Goal: Transaction & Acquisition: Purchase product/service

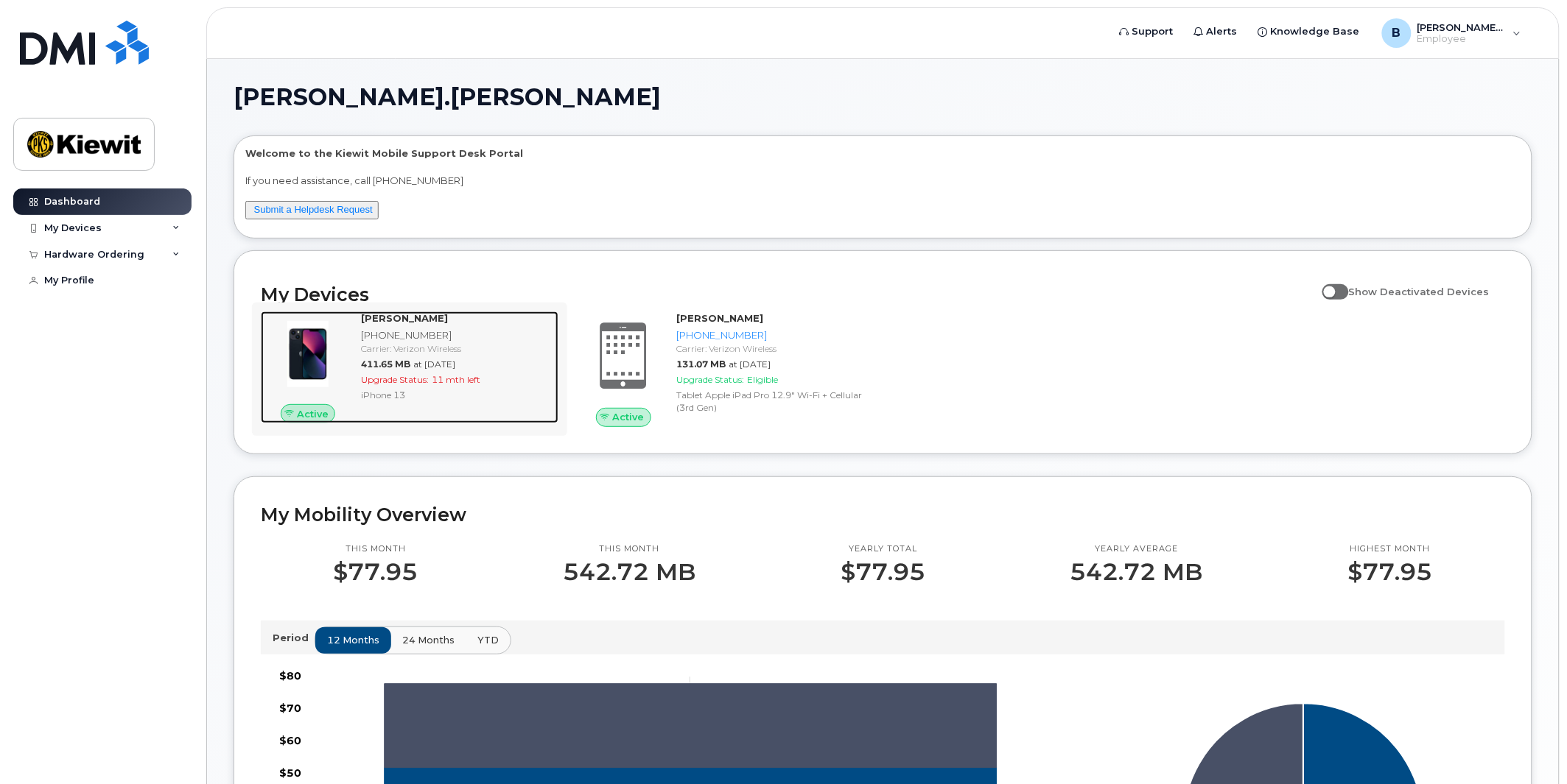
click at [458, 405] on div "BAILEY STEPHENS 337-605-0023 Carrier: Verizon Wireless 411.65 MB at Aug 01, 202…" at bounding box center [457, 367] width 203 height 112
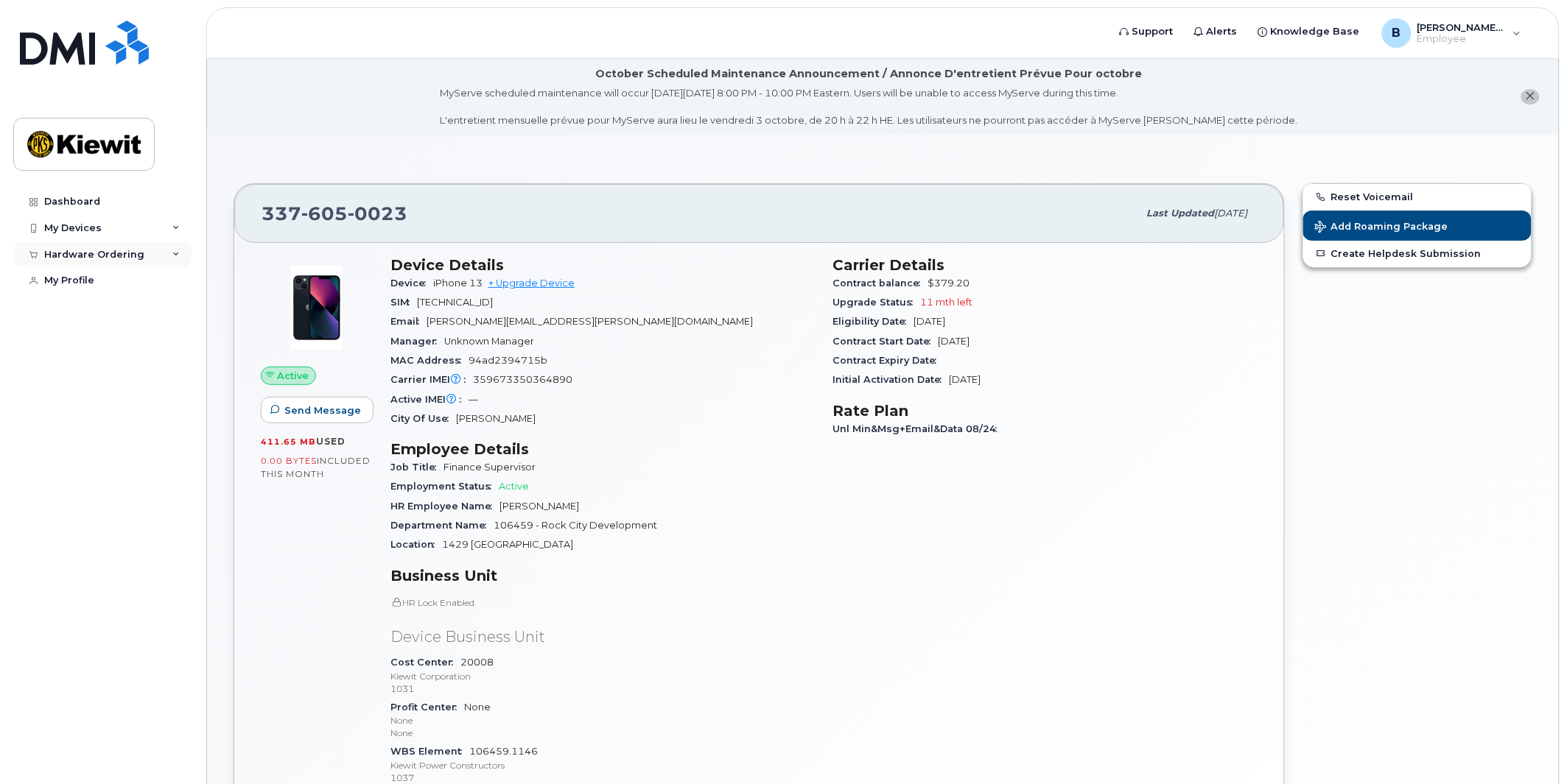
click at [122, 252] on div "Hardware Ordering" at bounding box center [94, 255] width 100 height 12
drag, startPoint x: 86, startPoint y: 284, endPoint x: 167, endPoint y: 320, distance: 88.6
click at [86, 285] on div "New Order" at bounding box center [78, 282] width 56 height 14
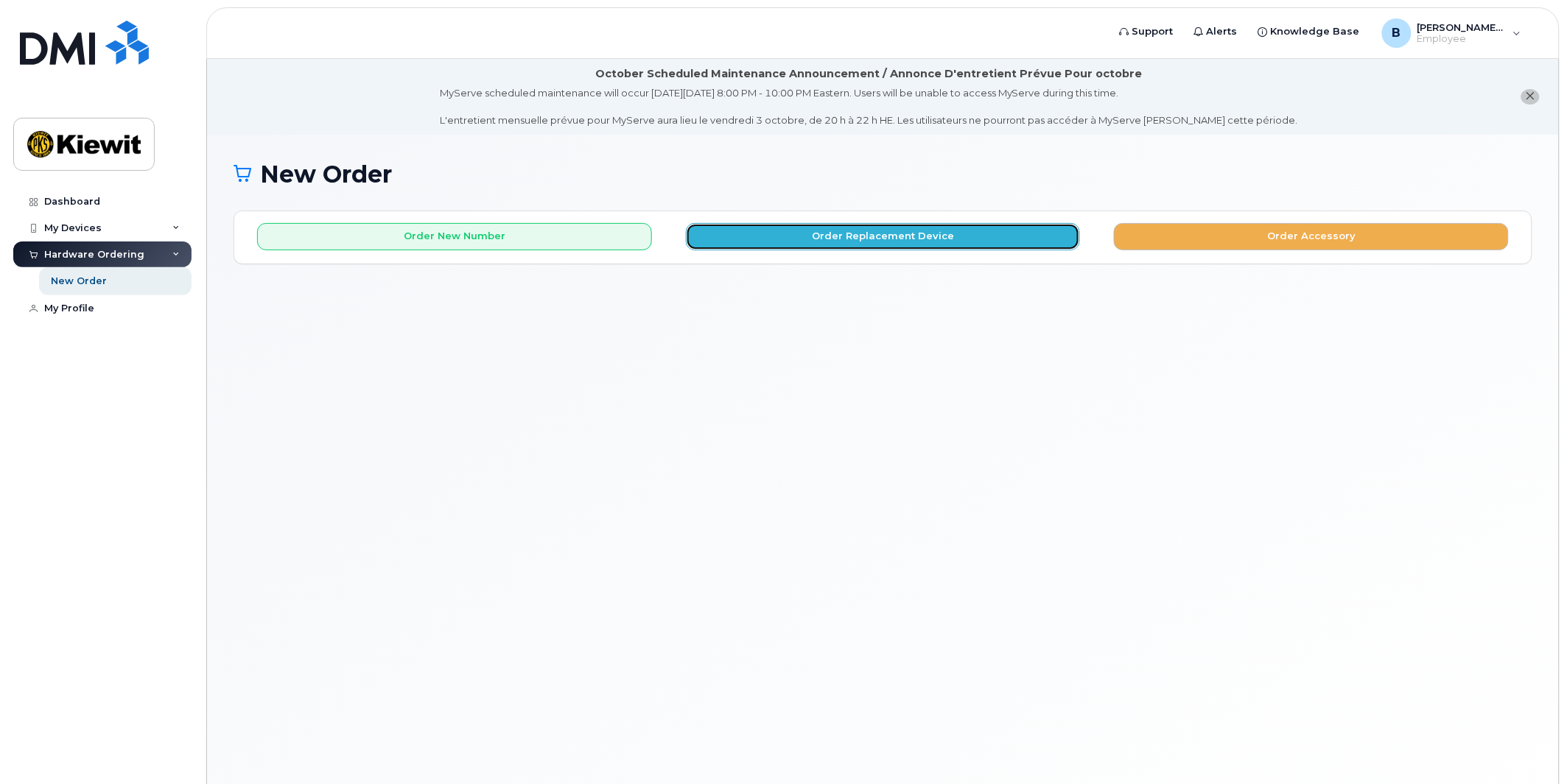
click at [921, 245] on button "Order Replacement Device" at bounding box center [883, 237] width 395 height 27
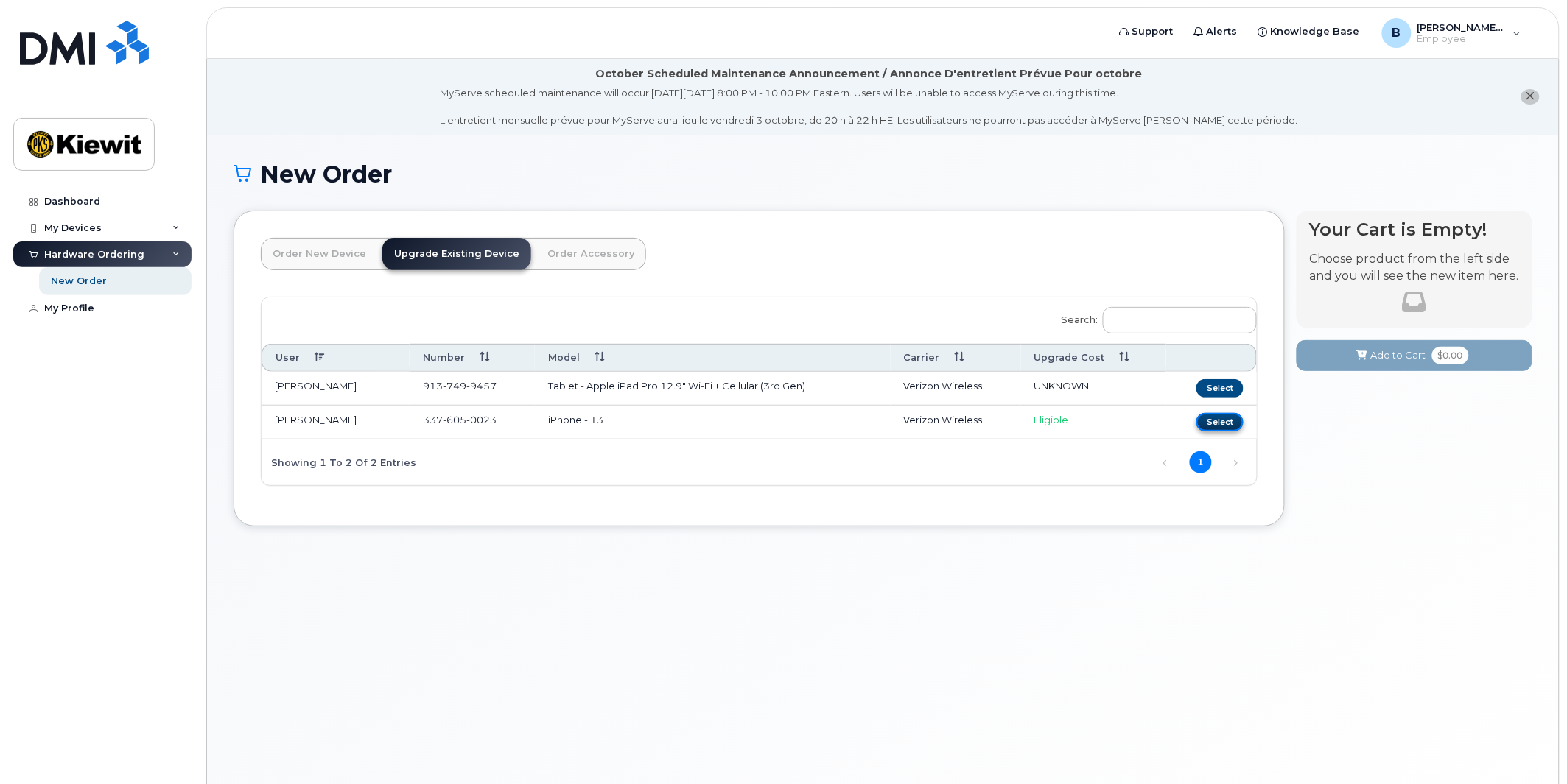
click at [1223, 415] on button "Select" at bounding box center [1220, 422] width 47 height 19
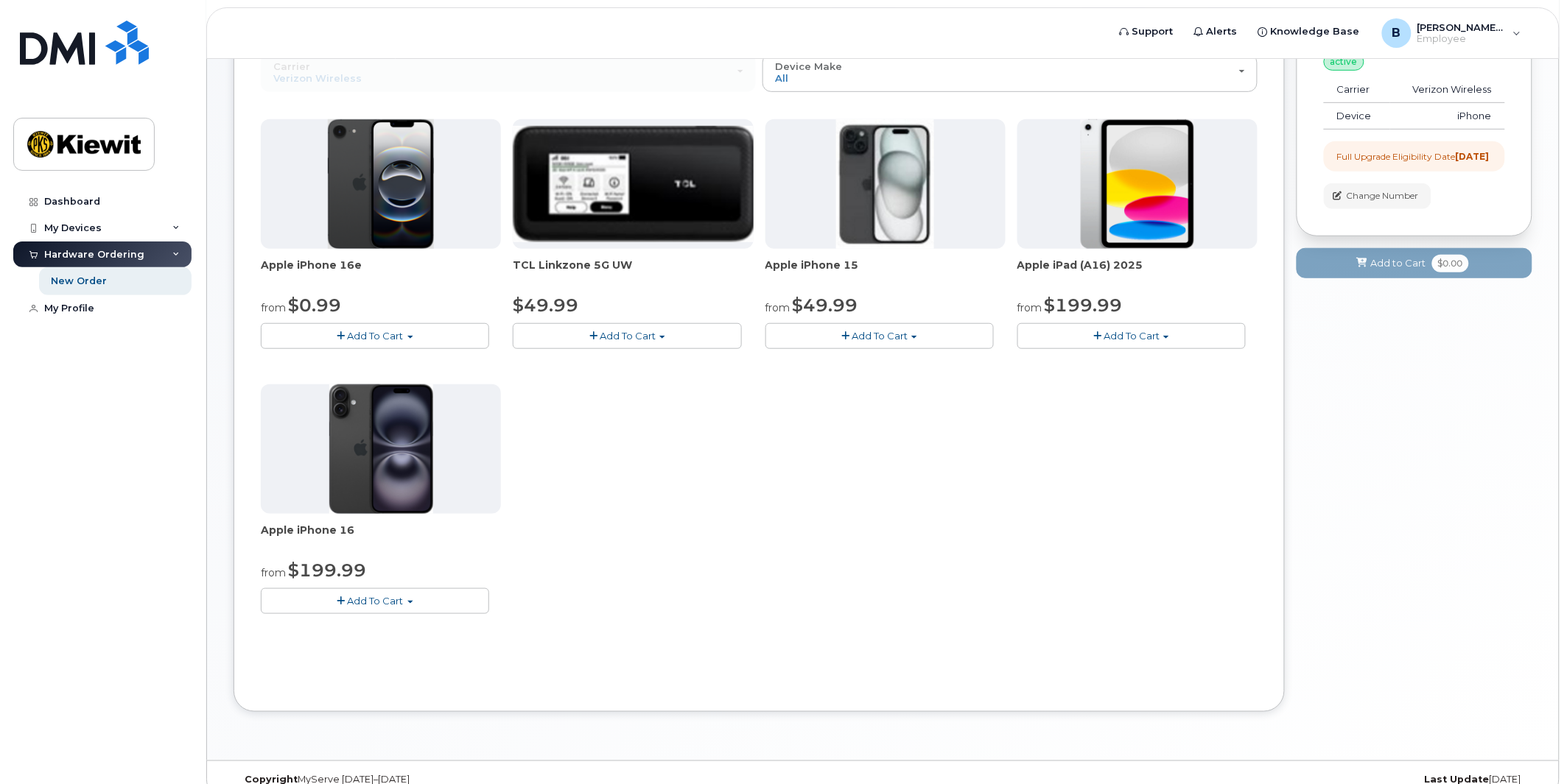
scroll to position [244, 0]
click at [367, 601] on span "Add To Cart" at bounding box center [375, 600] width 56 height 12
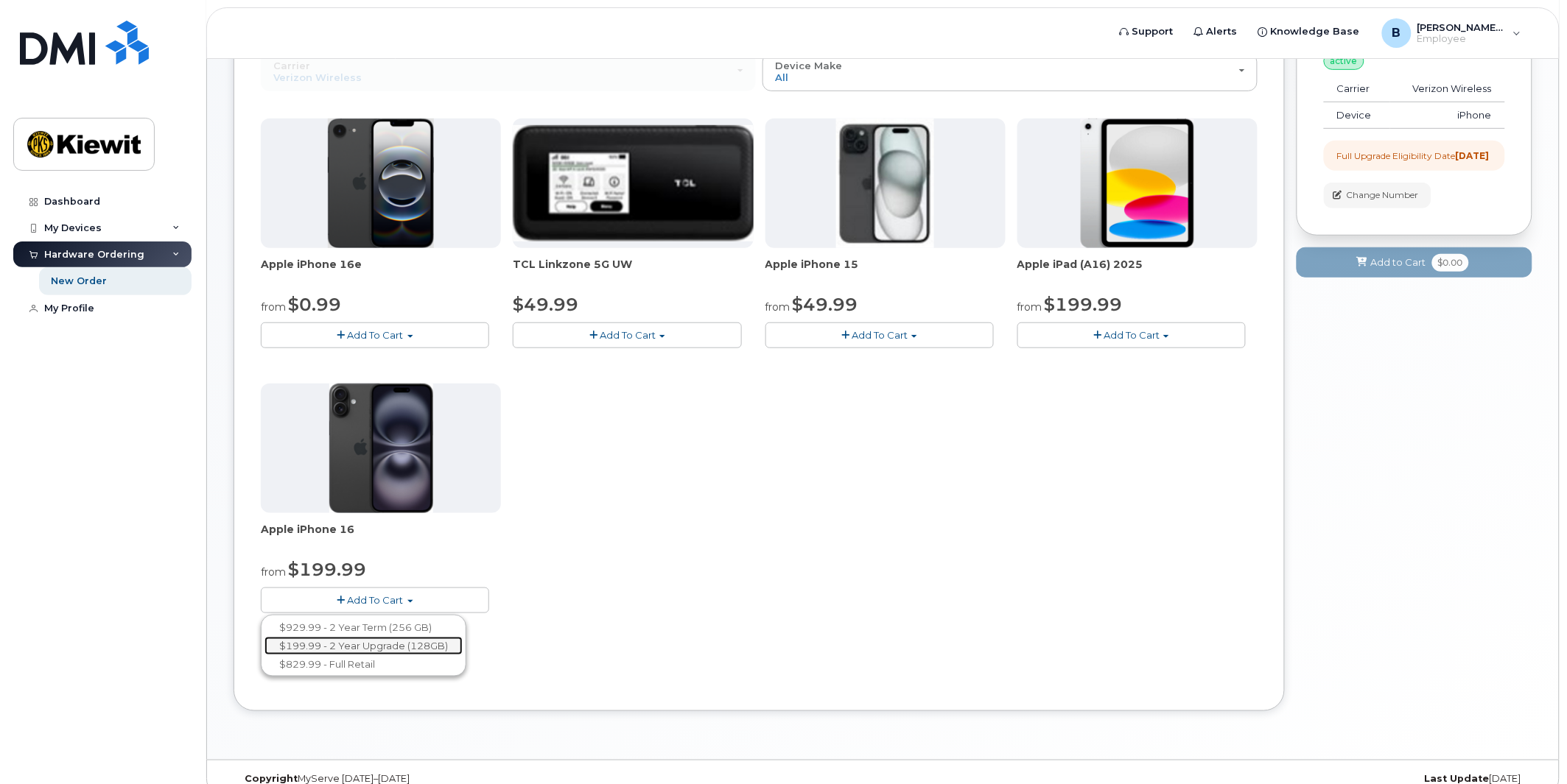
click at [400, 644] on link "$199.99 - 2 Year Upgrade (128GB)" at bounding box center [363, 646] width 198 height 19
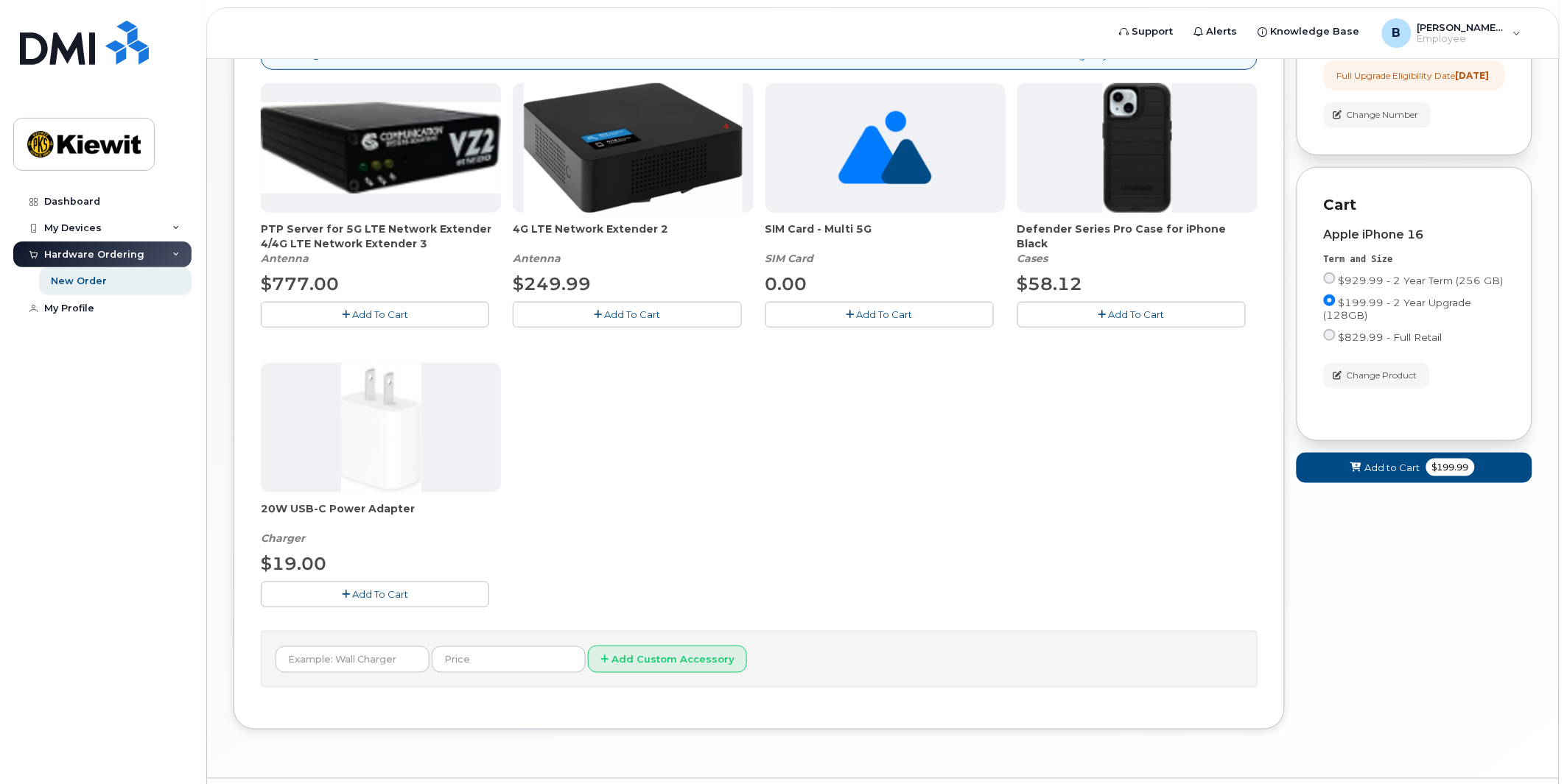
click at [417, 602] on button "Add To Cart" at bounding box center [375, 594] width 228 height 25
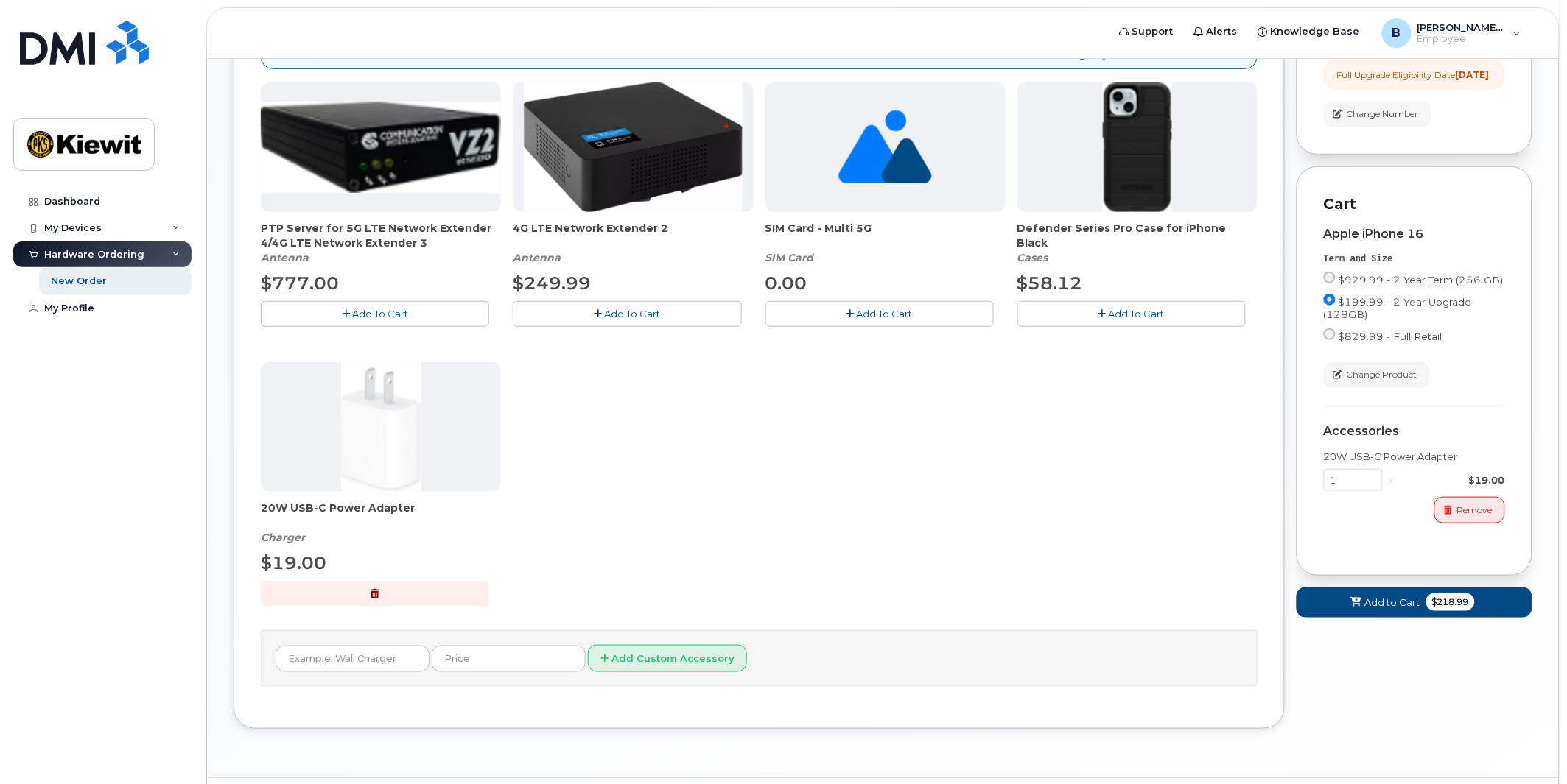
scroll to position [326, 0]
click at [1412, 605] on button "Add to Cart $218.99" at bounding box center [1415, 602] width 236 height 30
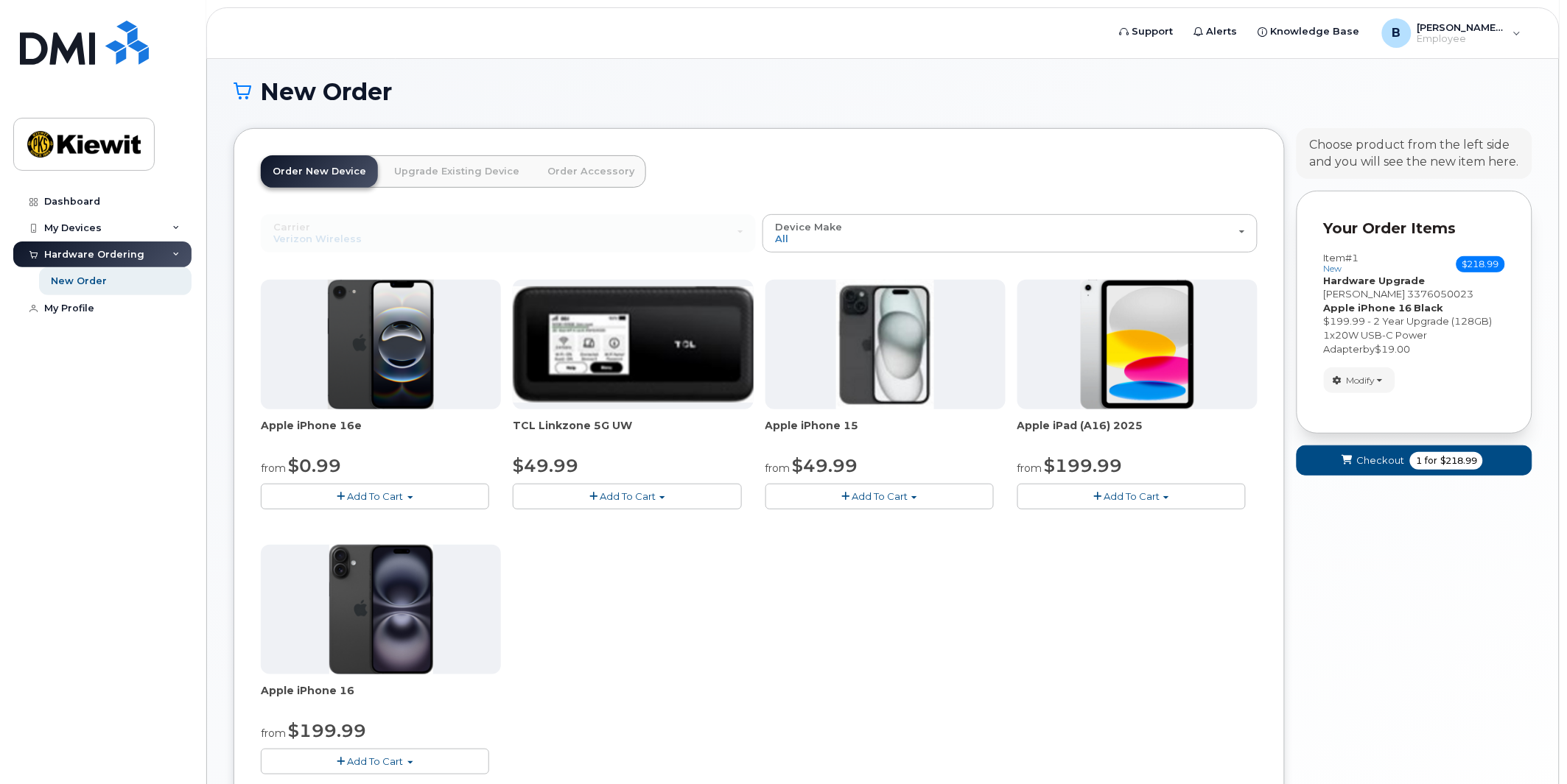
scroll to position [267, 0]
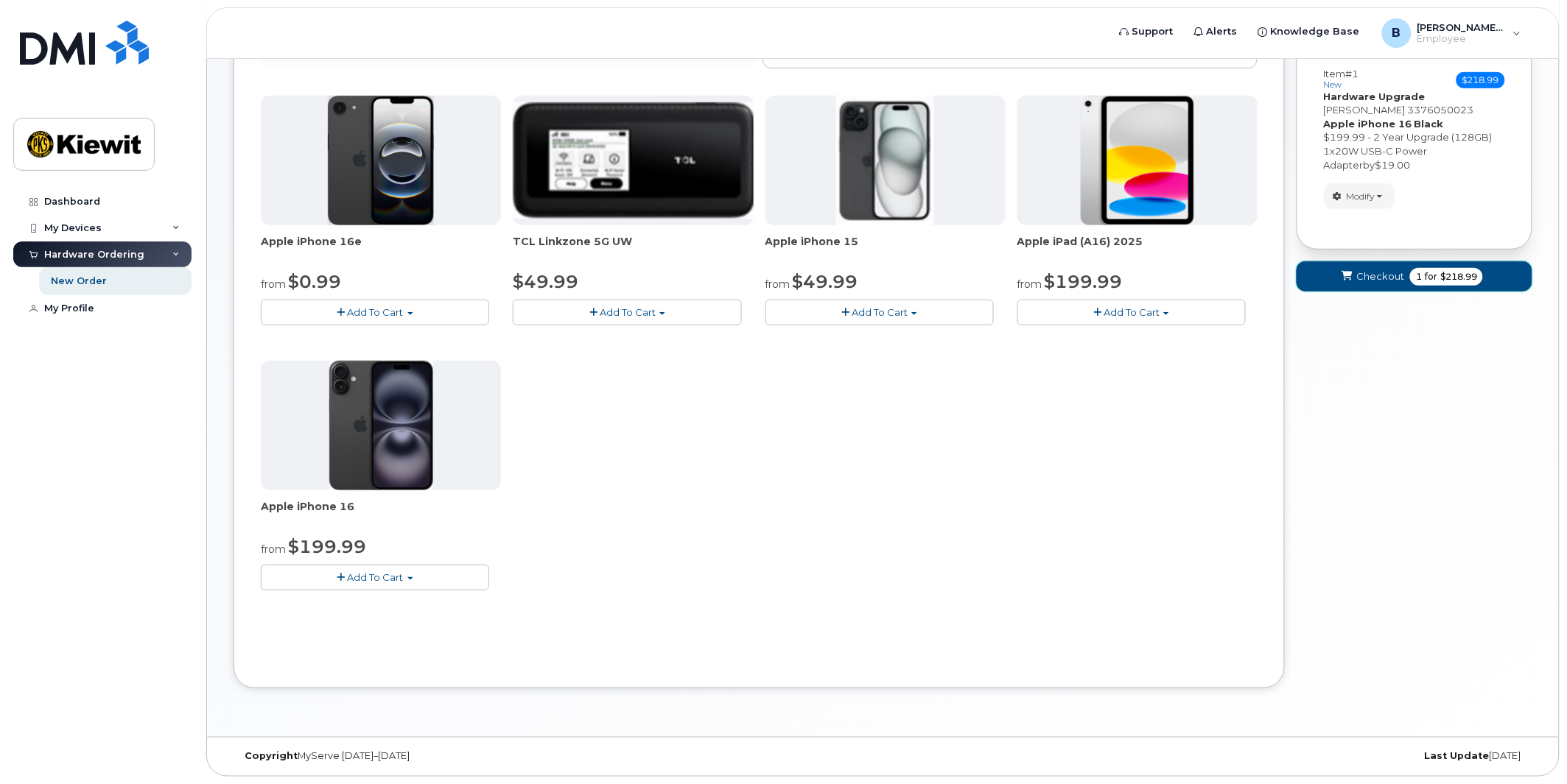
click at [1402, 281] on span "Checkout" at bounding box center [1380, 276] width 48 height 14
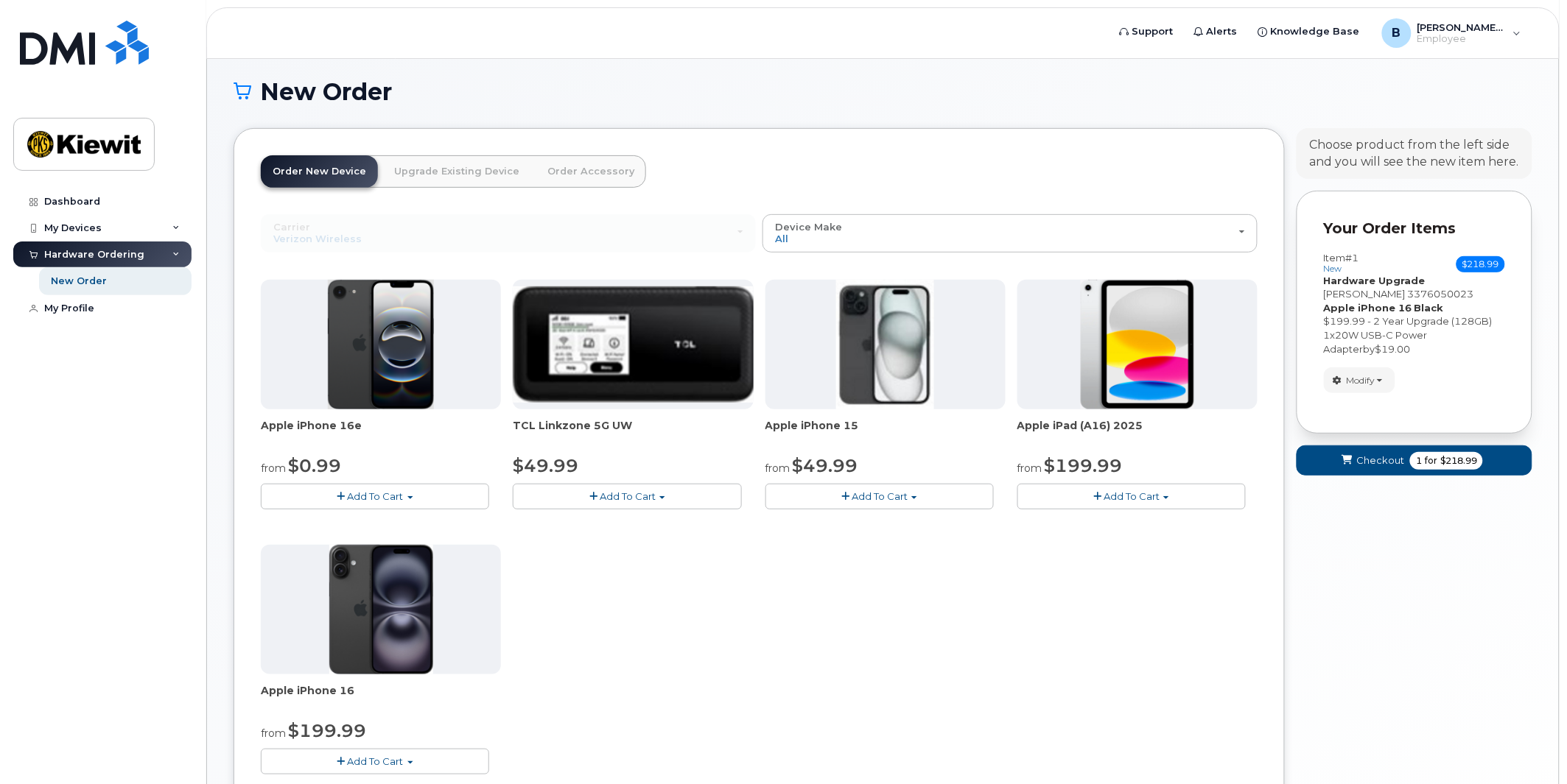
click at [1395, 371] on div "Modify change order only accessories Remove" at bounding box center [1359, 380] width 71 height 25
click at [1368, 377] on span "Modify" at bounding box center [1360, 381] width 28 height 14
click at [1387, 398] on link "change" at bounding box center [1393, 403] width 140 height 18
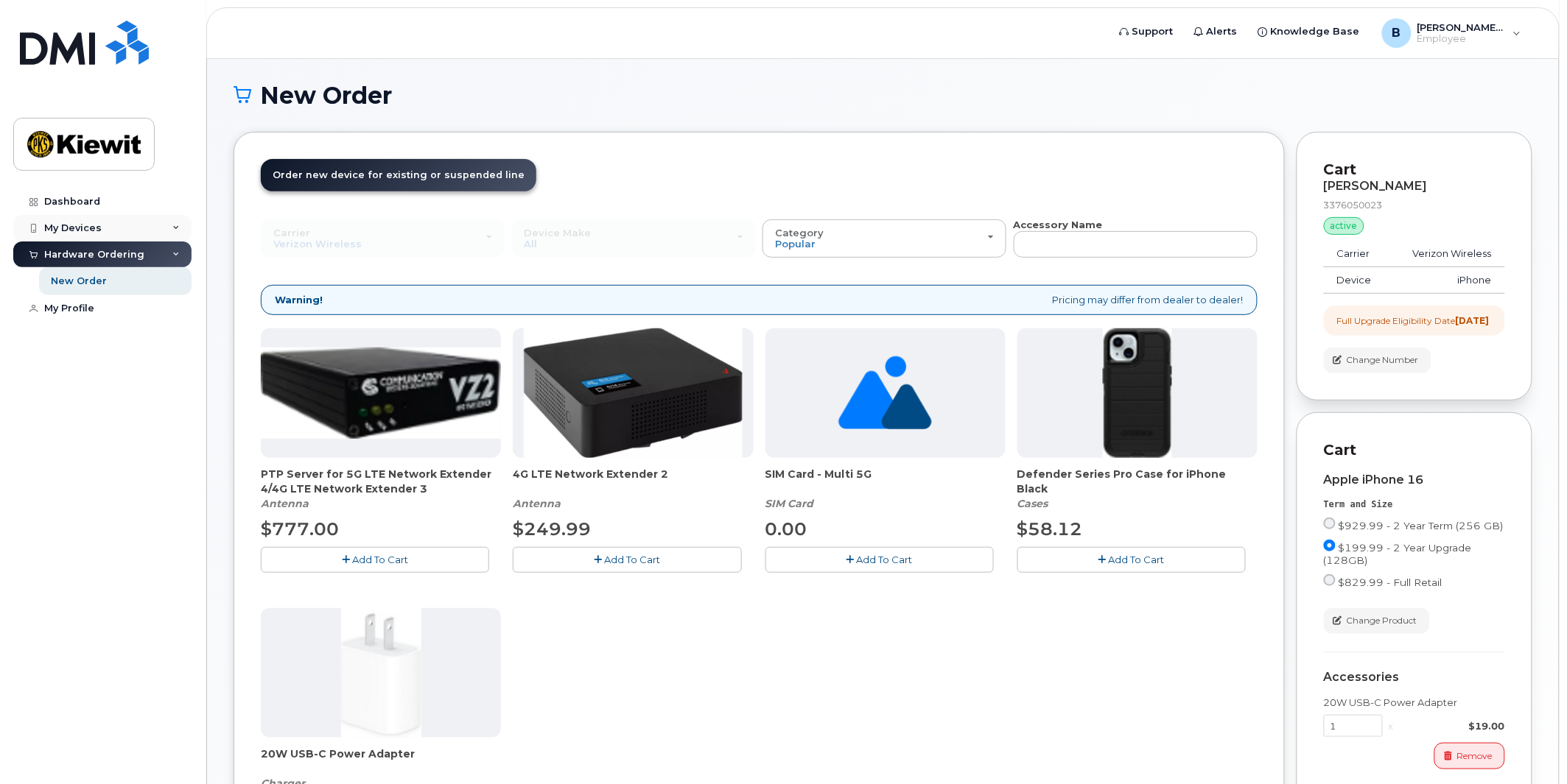
scroll to position [80, 0]
click at [80, 224] on div "My Devices" at bounding box center [72, 228] width 58 height 12
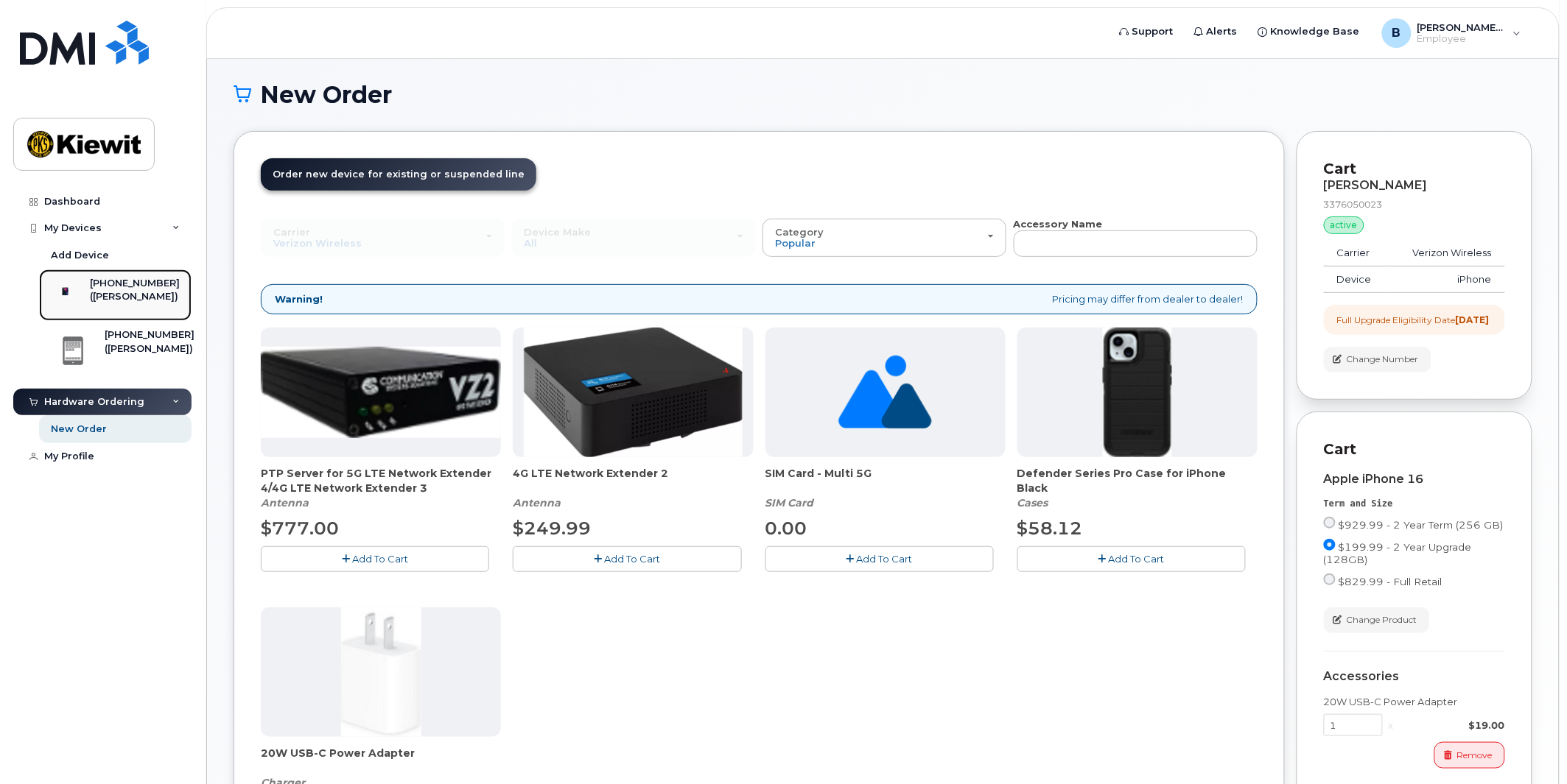
click at [142, 303] on div "([PERSON_NAME])" at bounding box center [135, 296] width 90 height 14
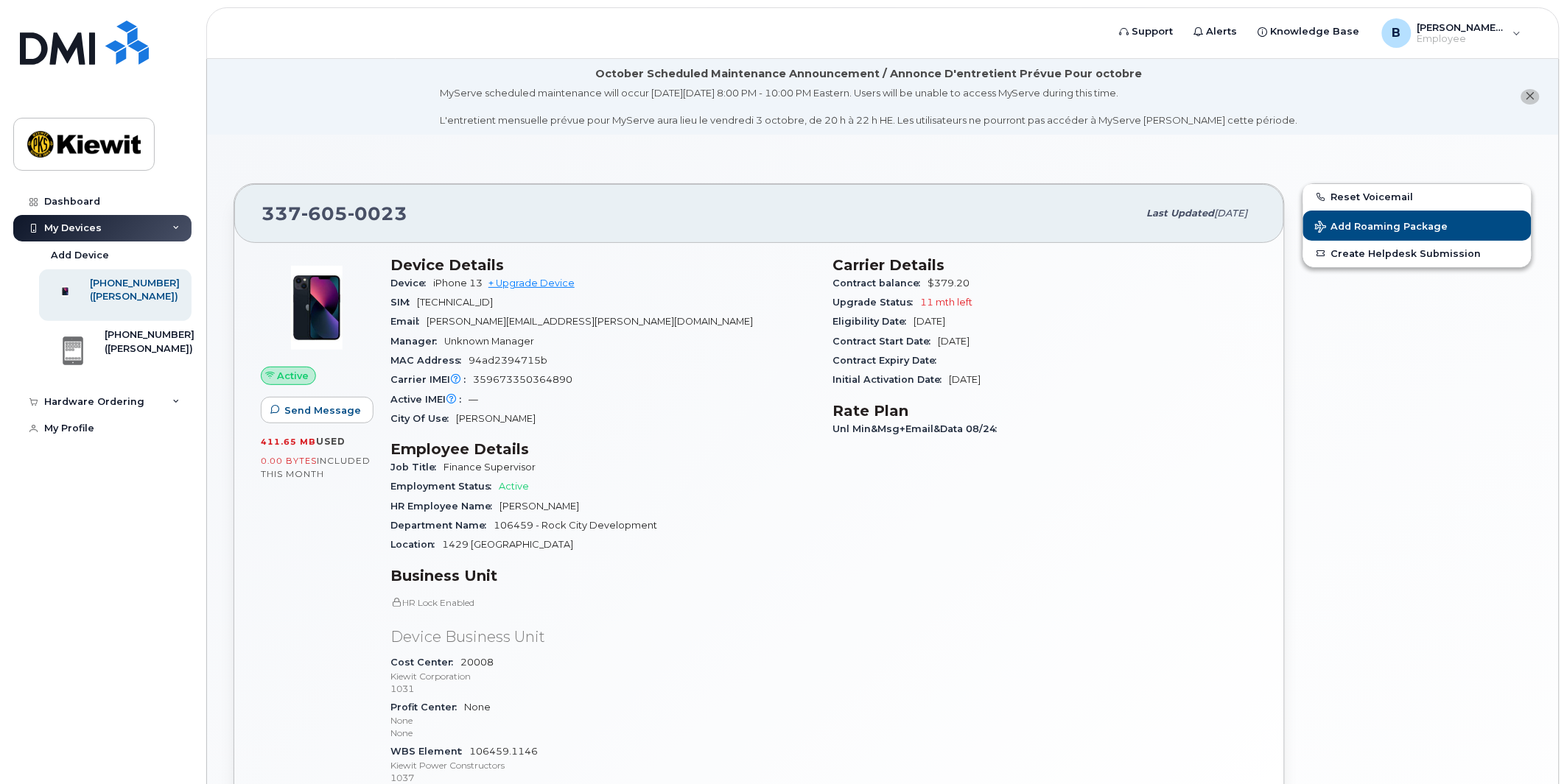
click at [1125, 50] on header "Support Alerts Knowledge Base B Bailey.Stephens Employee English Français Sign …" at bounding box center [882, 33] width 1353 height 52
click at [1172, 39] on link "Support" at bounding box center [1146, 31] width 74 height 29
